Goal: Find specific page/section: Find specific page/section

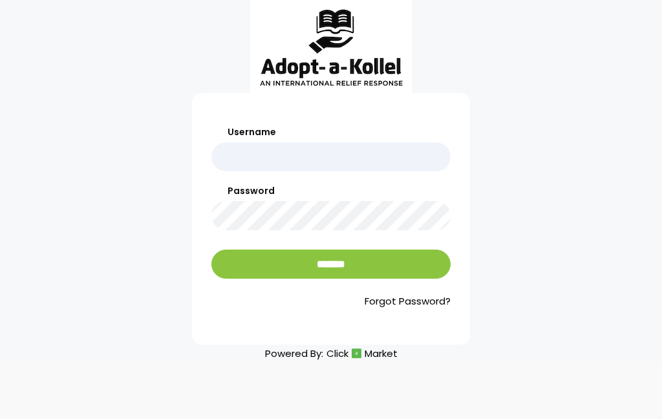
scroll to position [52, 0]
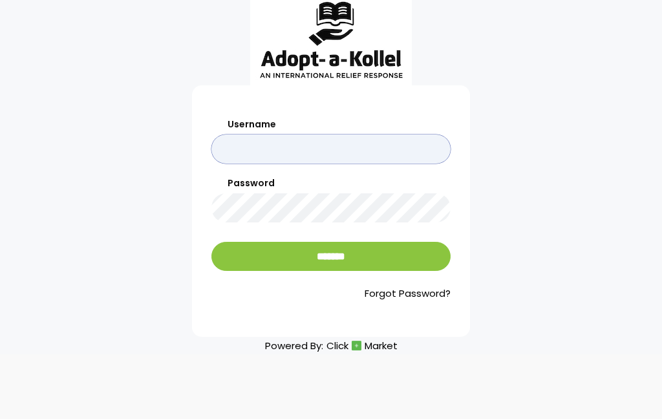
type input "**********"
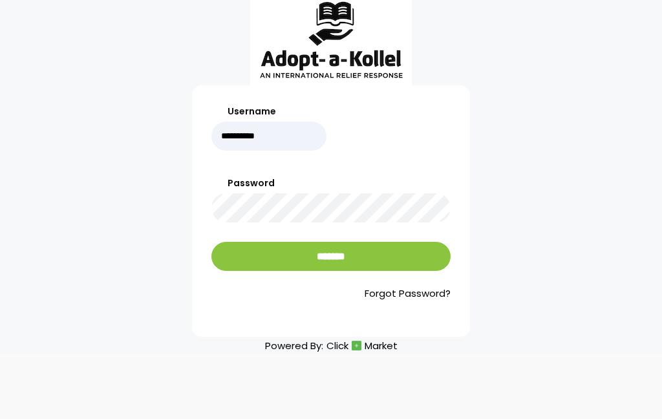
click at [388, 242] on input "*******" at bounding box center [331, 256] width 239 height 29
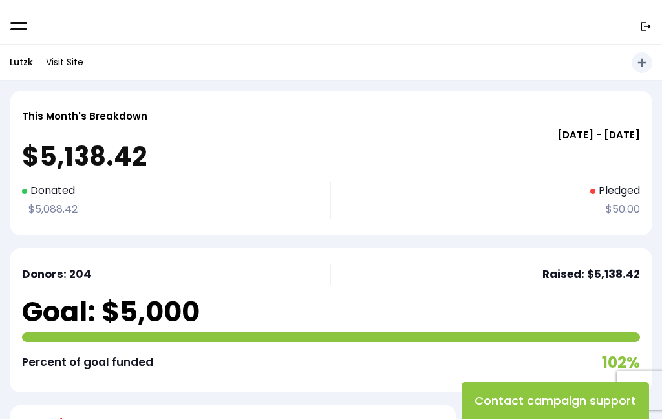
click at [22, 62] on p "Lutzk" at bounding box center [21, 62] width 23 height 16
click at [58, 67] on link "Visit Site" at bounding box center [64, 62] width 50 height 25
click at [28, 63] on p "Lutzk" at bounding box center [21, 62] width 23 height 16
click at [17, 58] on p "Lutzk" at bounding box center [21, 62] width 23 height 16
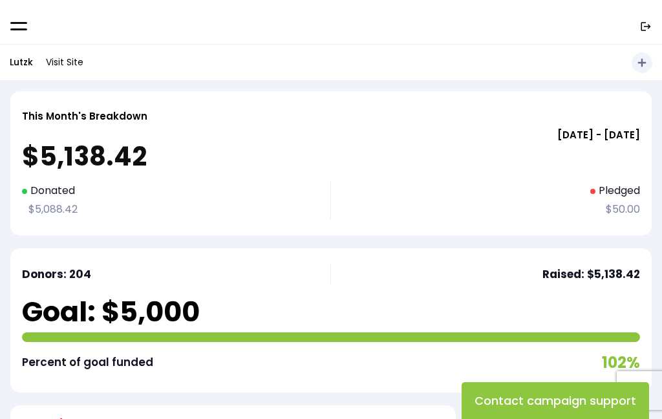
click at [16, 27] on link at bounding box center [18, 26] width 17 height 11
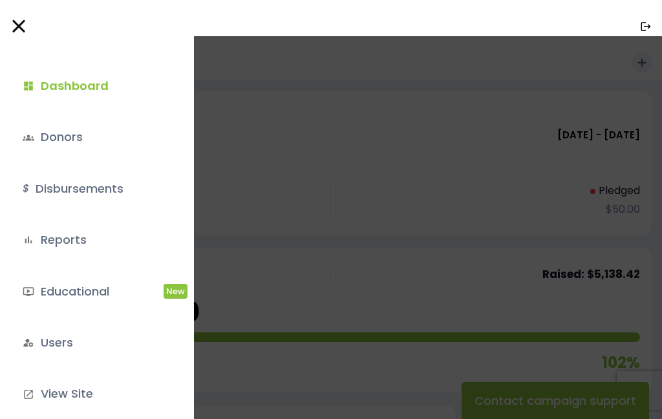
click at [56, 76] on link "dashboard Dashboard" at bounding box center [94, 86] width 163 height 35
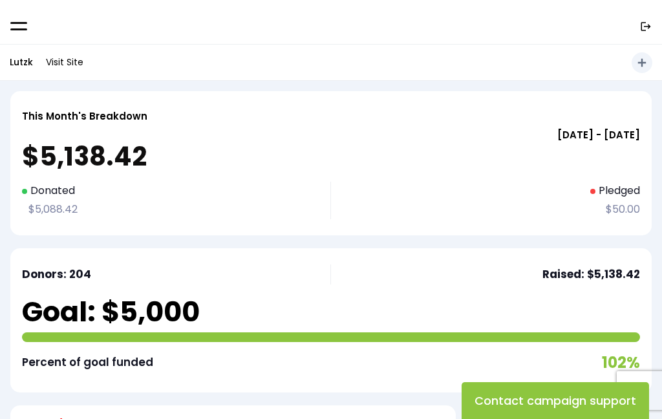
click at [27, 27] on span at bounding box center [18, 26] width 17 height 2
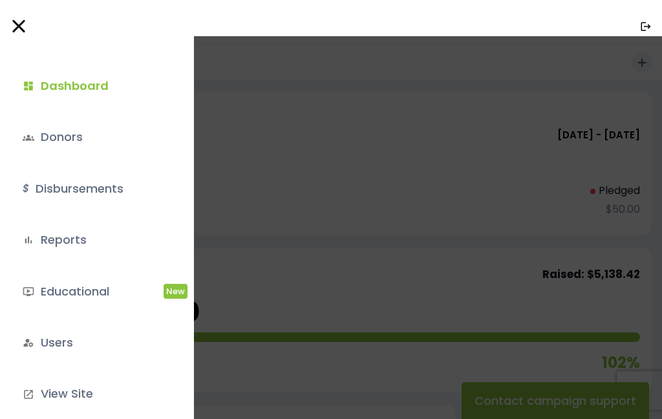
click at [63, 149] on link "groups Donors" at bounding box center [94, 137] width 163 height 35
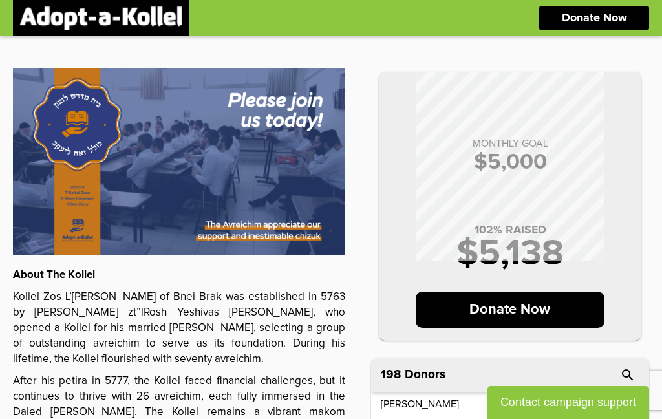
scroll to position [16, 0]
